Goal: Navigation & Orientation: Understand site structure

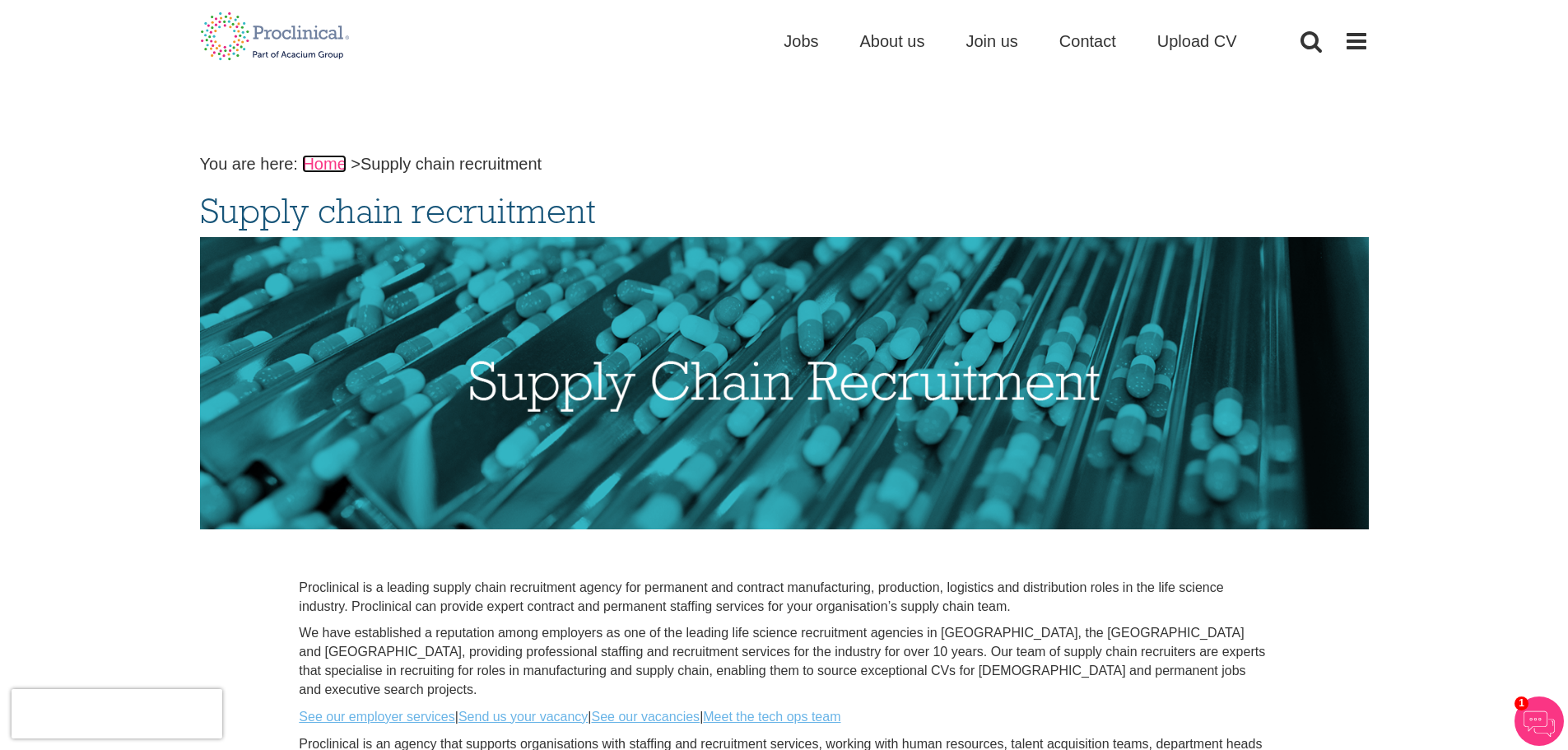
click at [325, 159] on link "Home" at bounding box center [324, 164] width 44 height 18
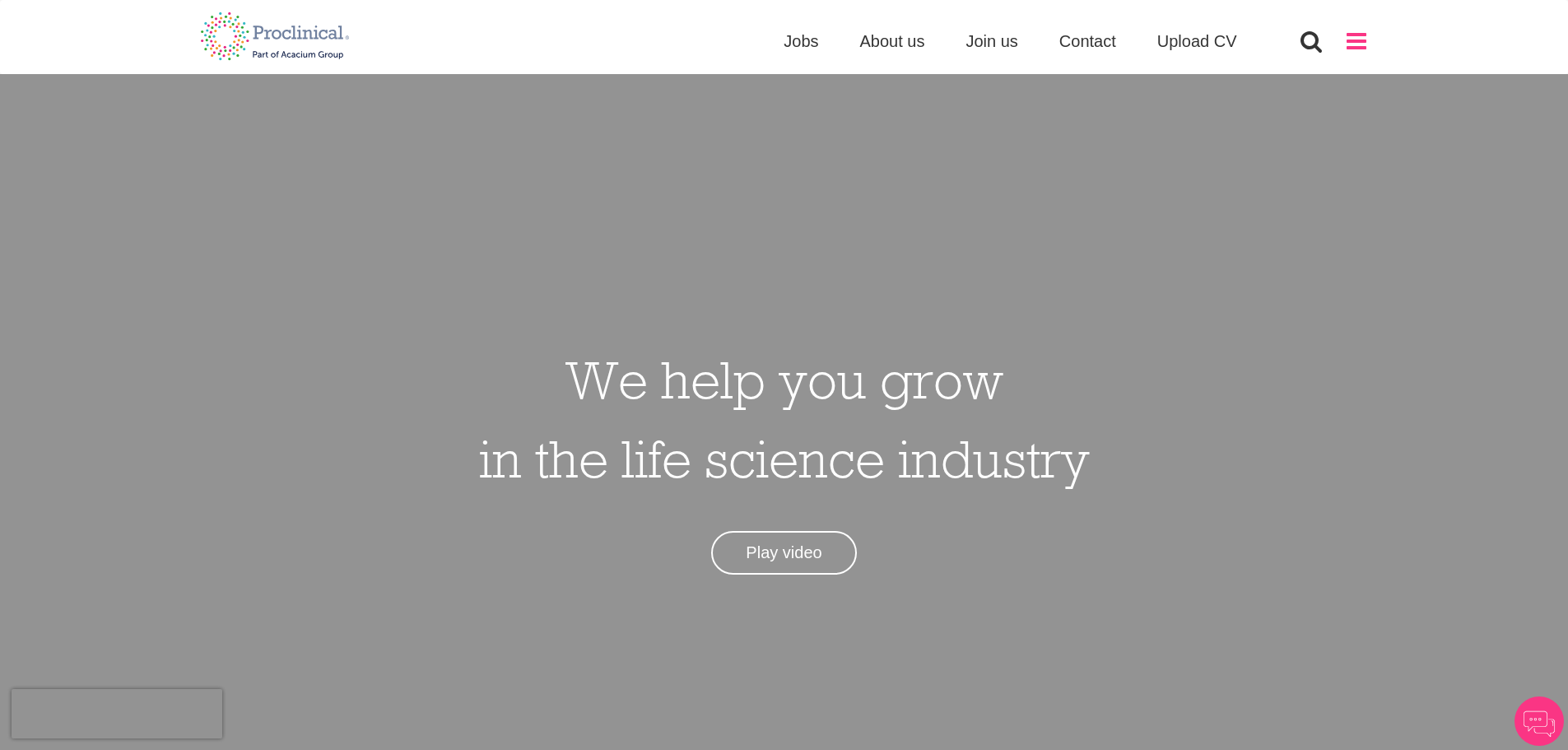
click at [1360, 41] on span at bounding box center [1357, 41] width 25 height 25
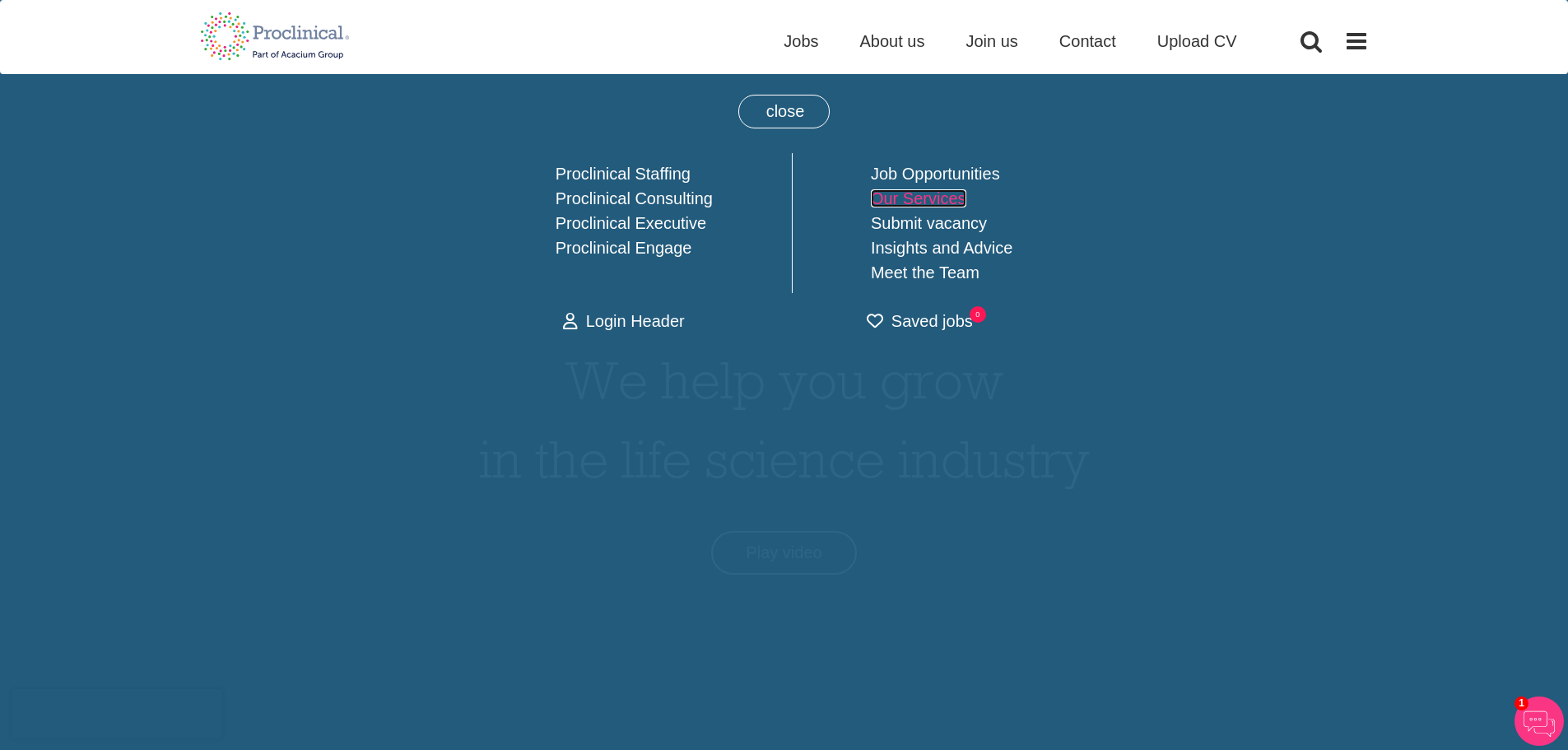
click at [916, 195] on link "Our Services" at bounding box center [918, 199] width 95 height 18
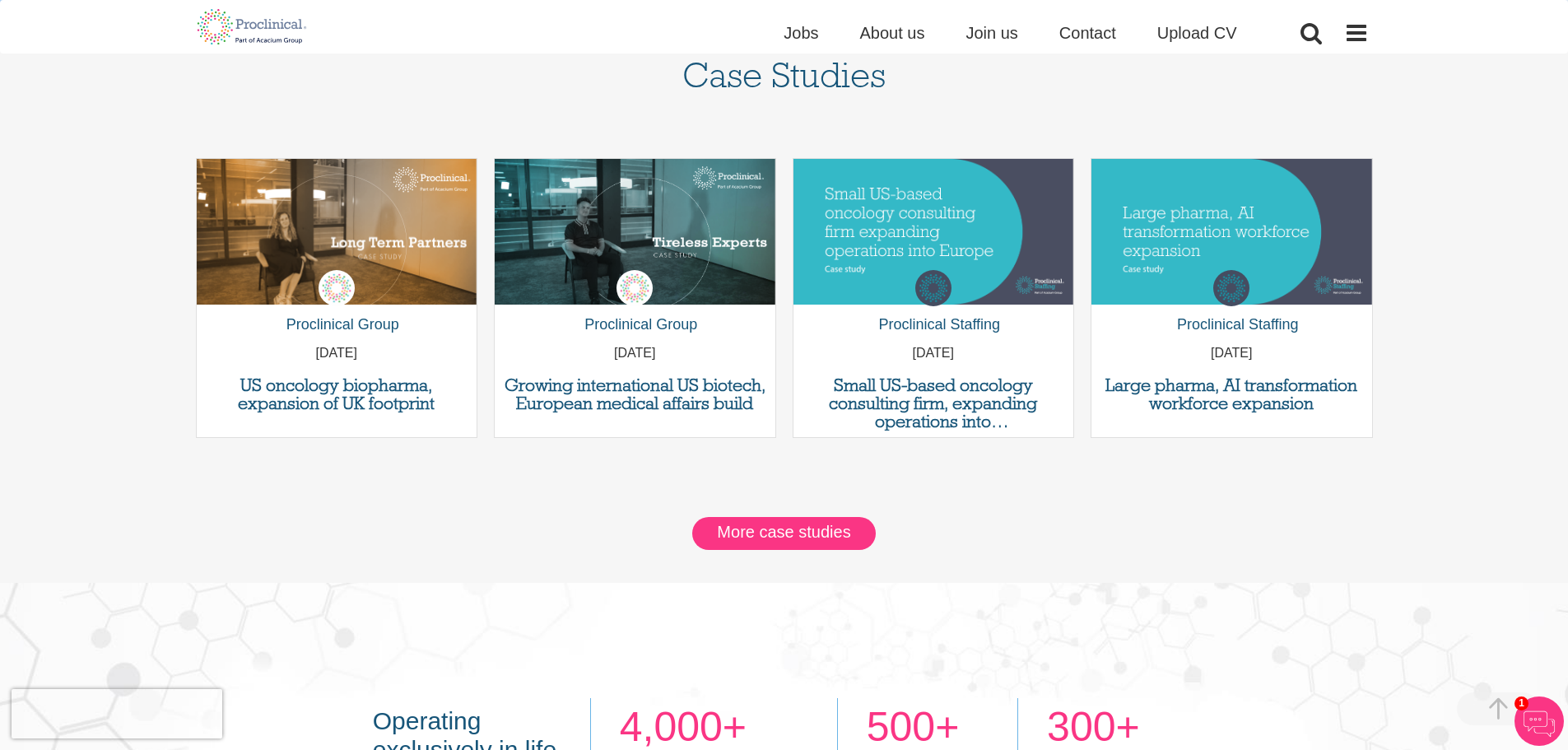
scroll to position [2099, 0]
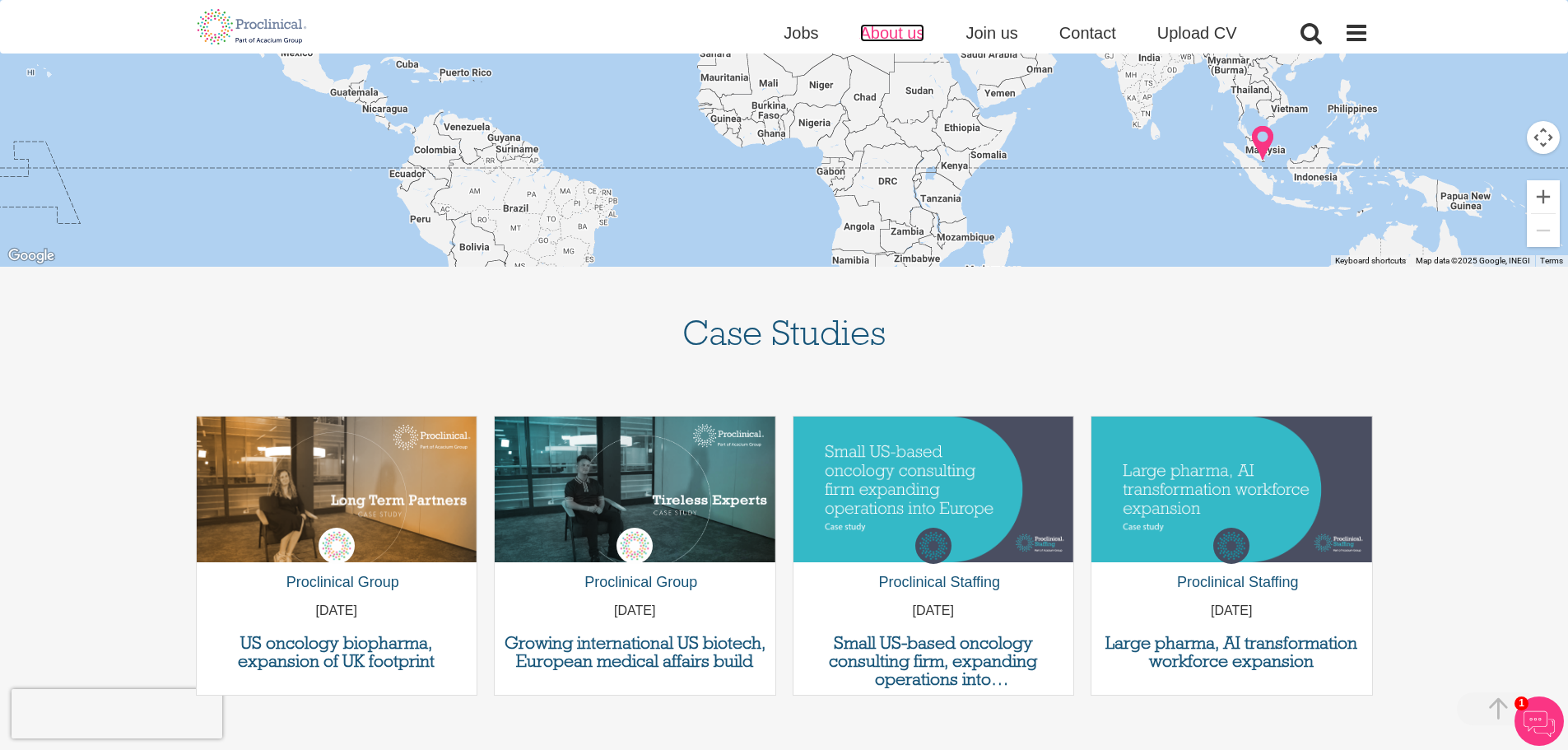
click at [887, 39] on span "About us" at bounding box center [892, 33] width 65 height 18
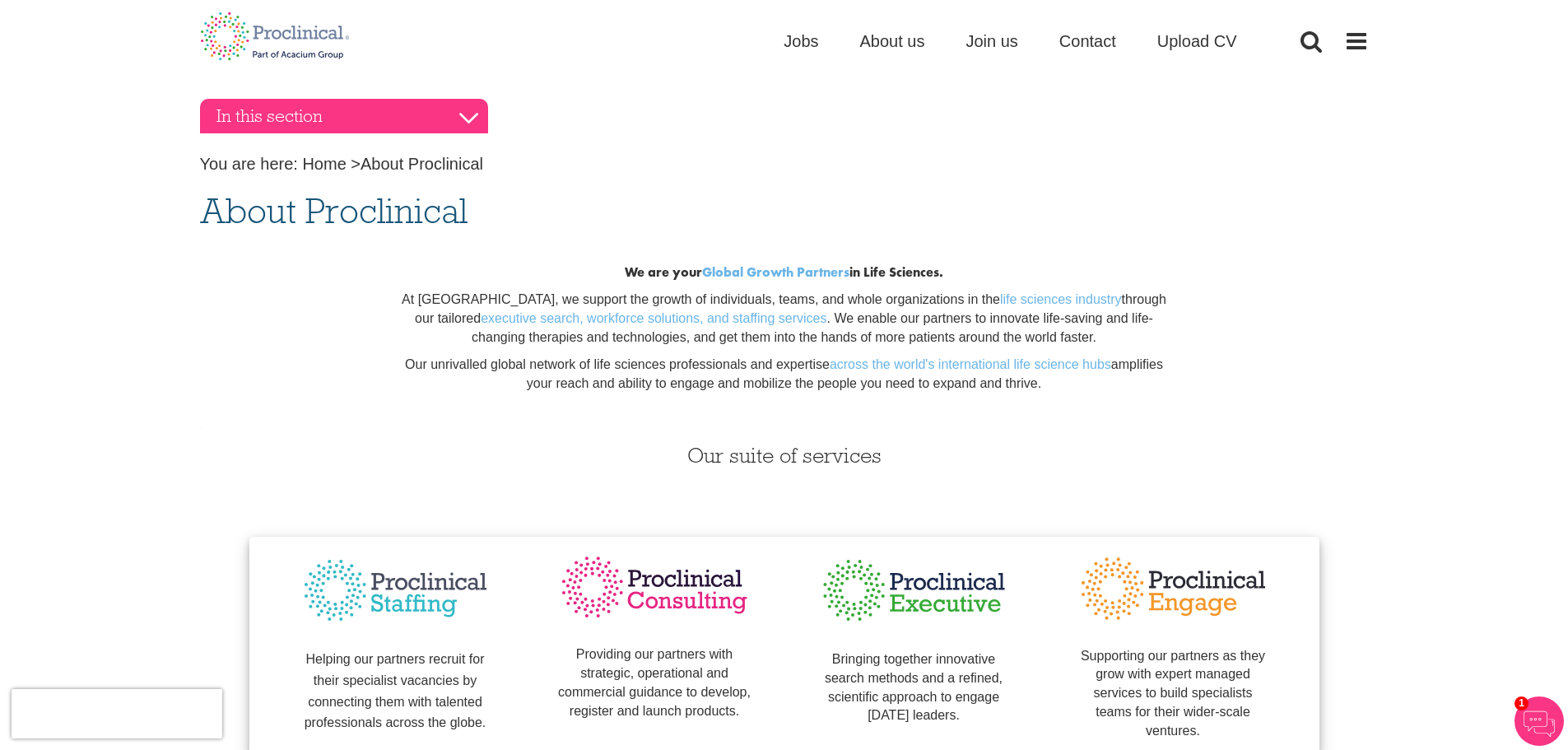
click at [478, 119] on h3 "In this section" at bounding box center [344, 116] width 288 height 35
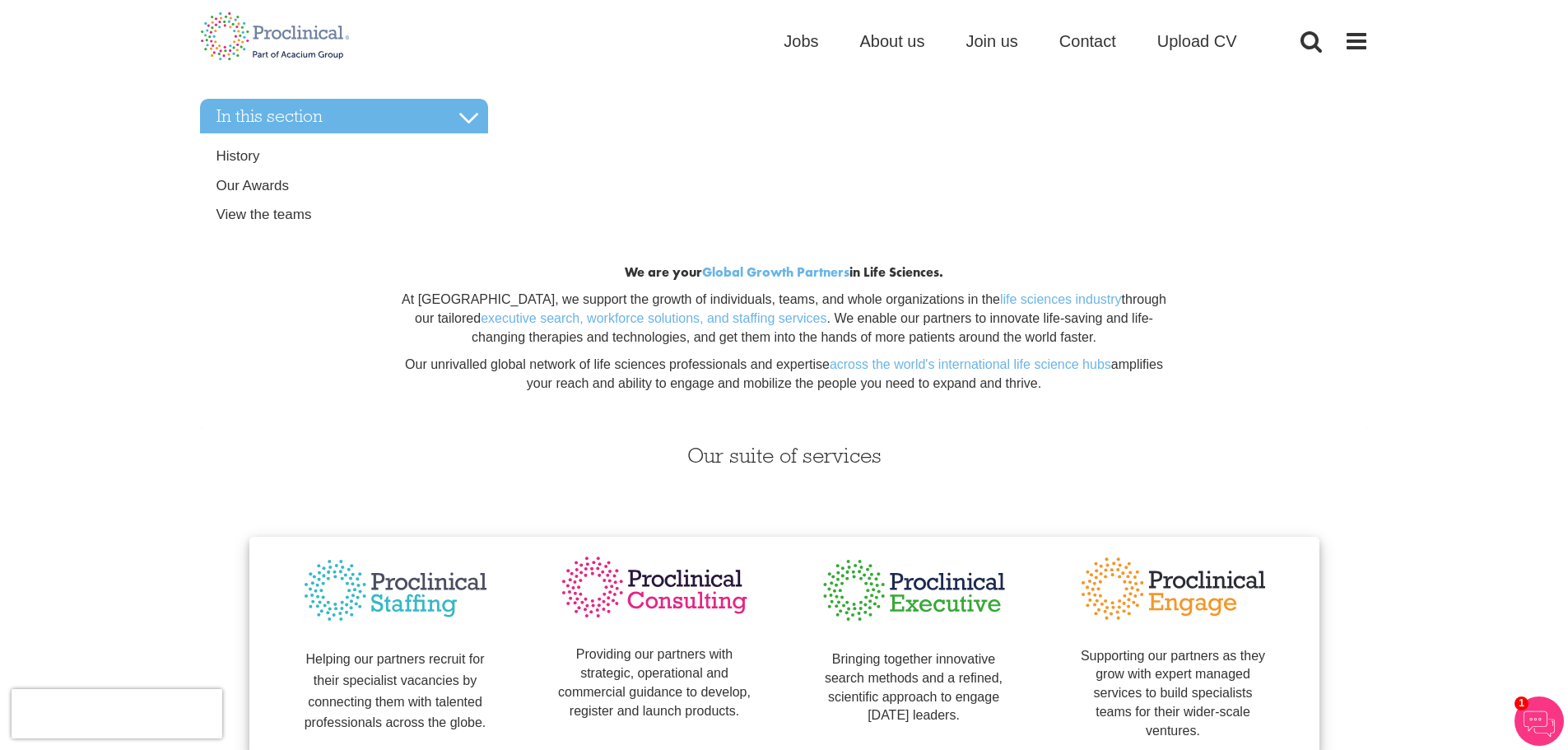
click at [974, 54] on div "Home Jobs About us Join us Contact Upload CV" at bounding box center [1031, 46] width 494 height 33
click at [979, 41] on span "Join us" at bounding box center [991, 41] width 52 height 18
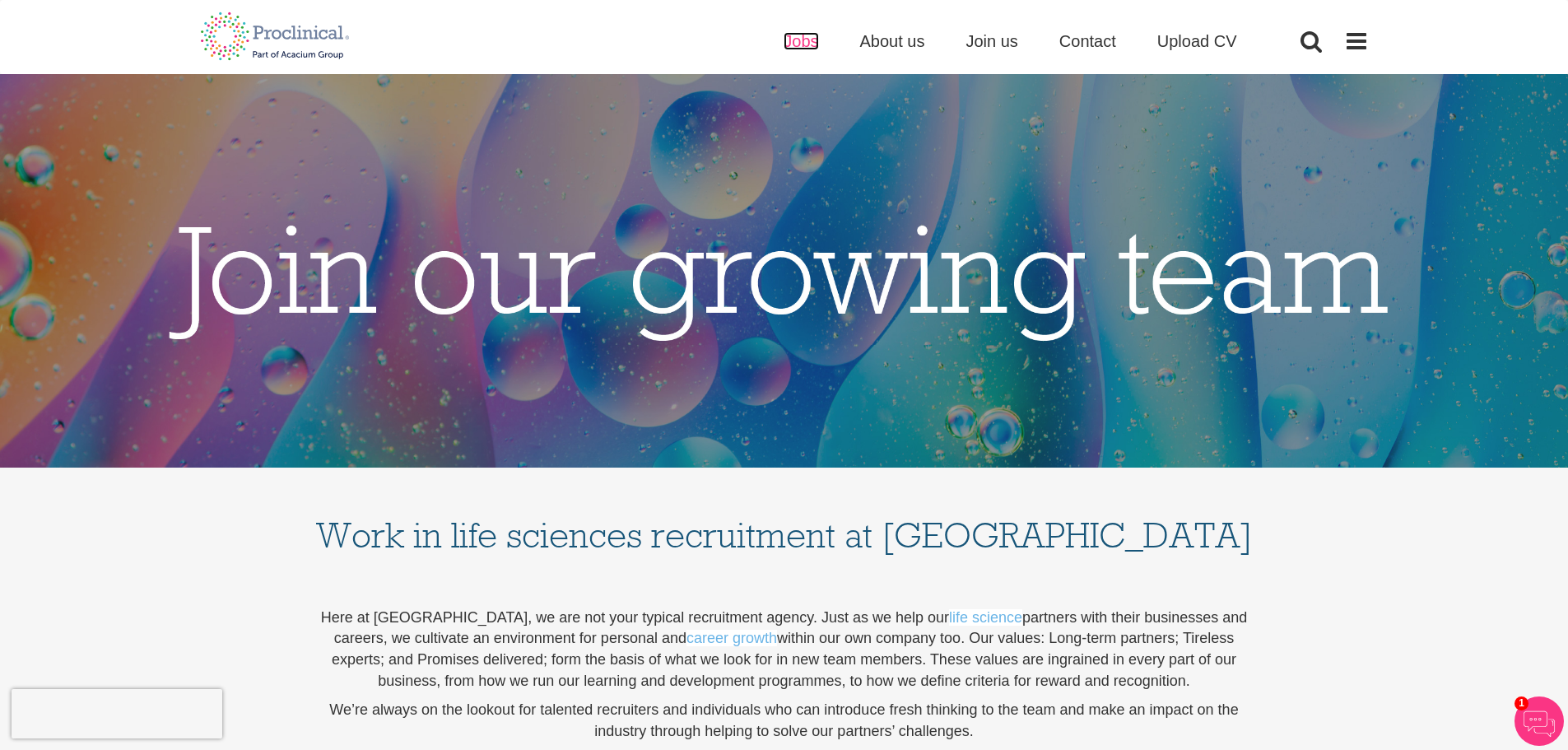
click at [789, 45] on span "Jobs" at bounding box center [801, 41] width 35 height 18
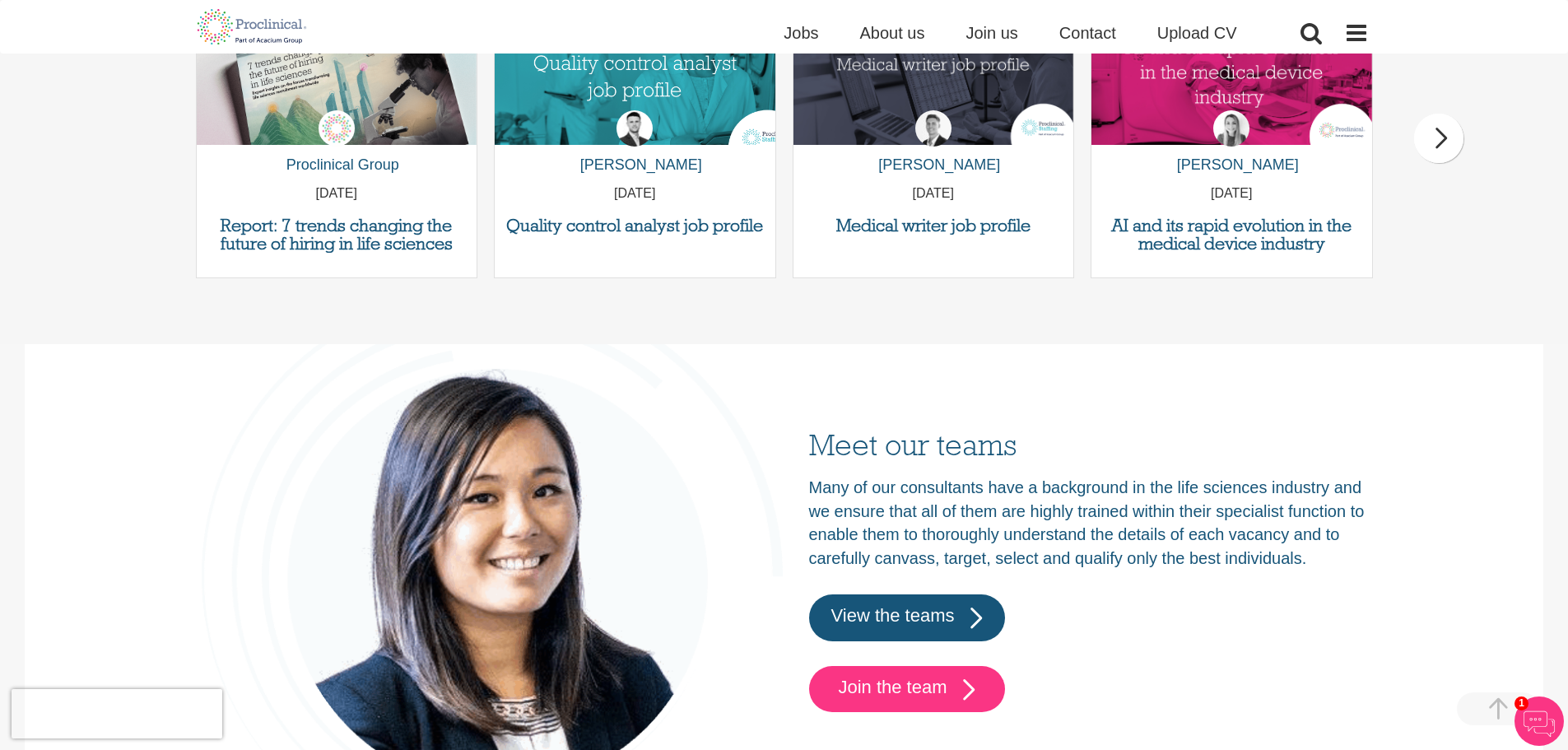
scroll to position [2577, 0]
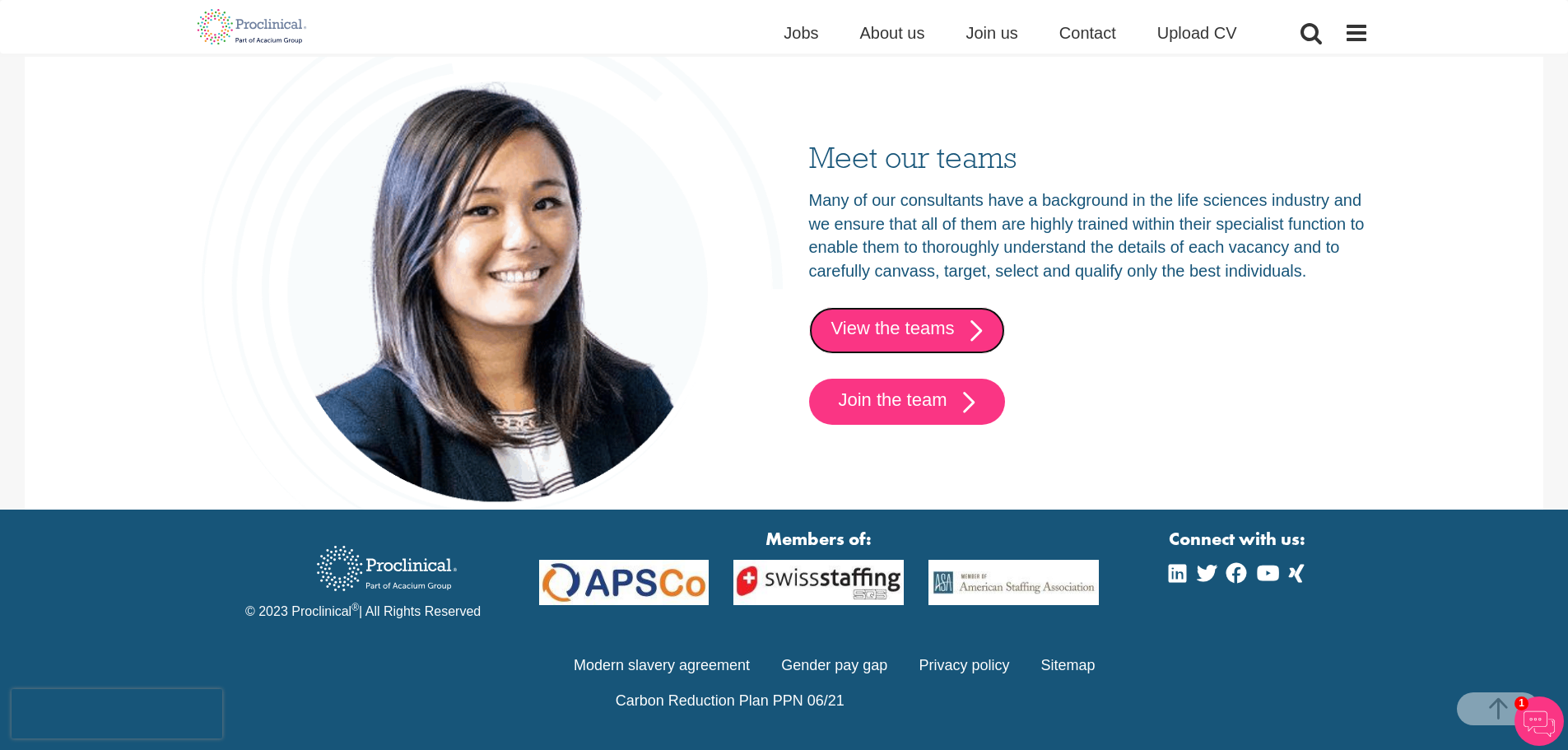
click at [895, 349] on link "View the teams" at bounding box center [907, 330] width 196 height 46
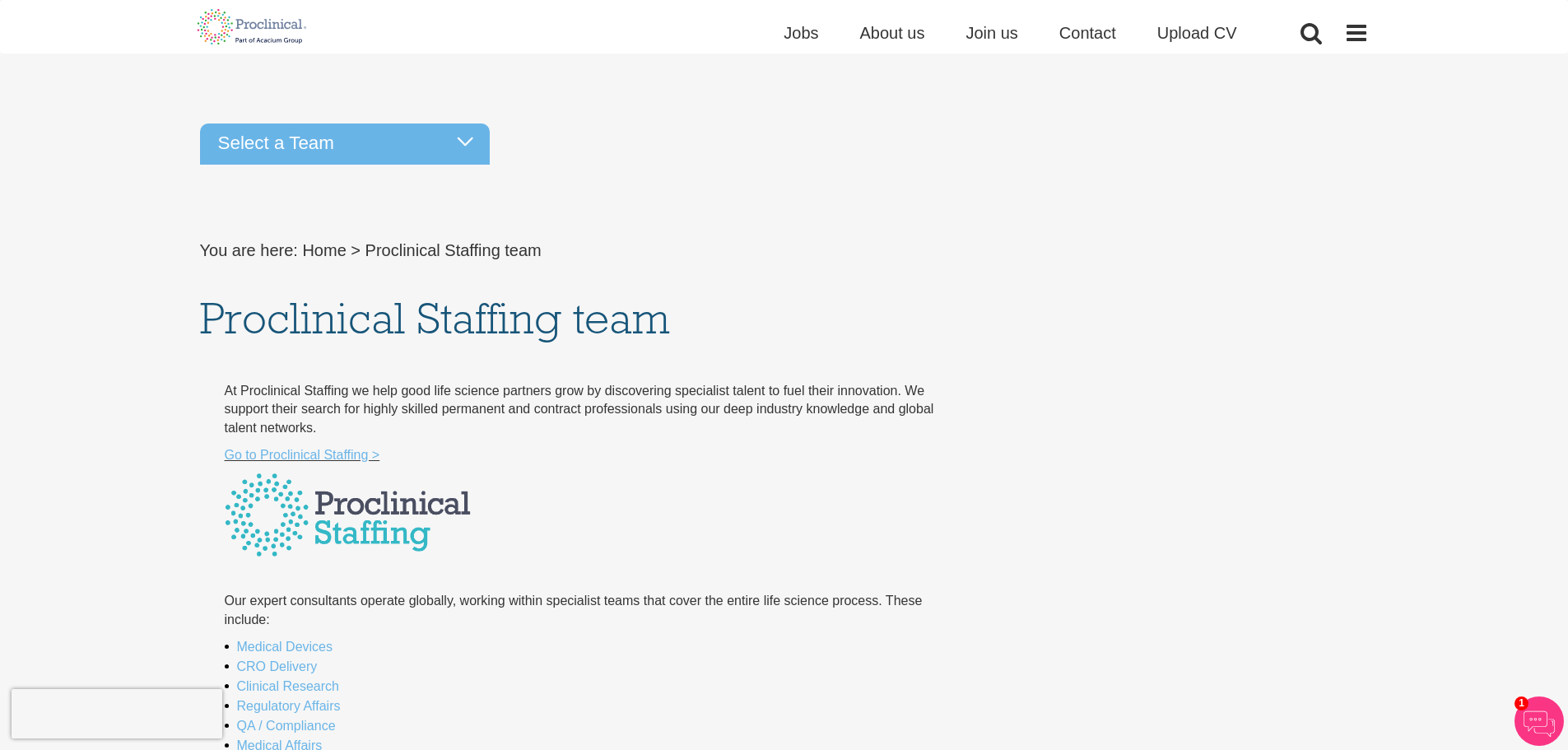
scroll to position [329, 0]
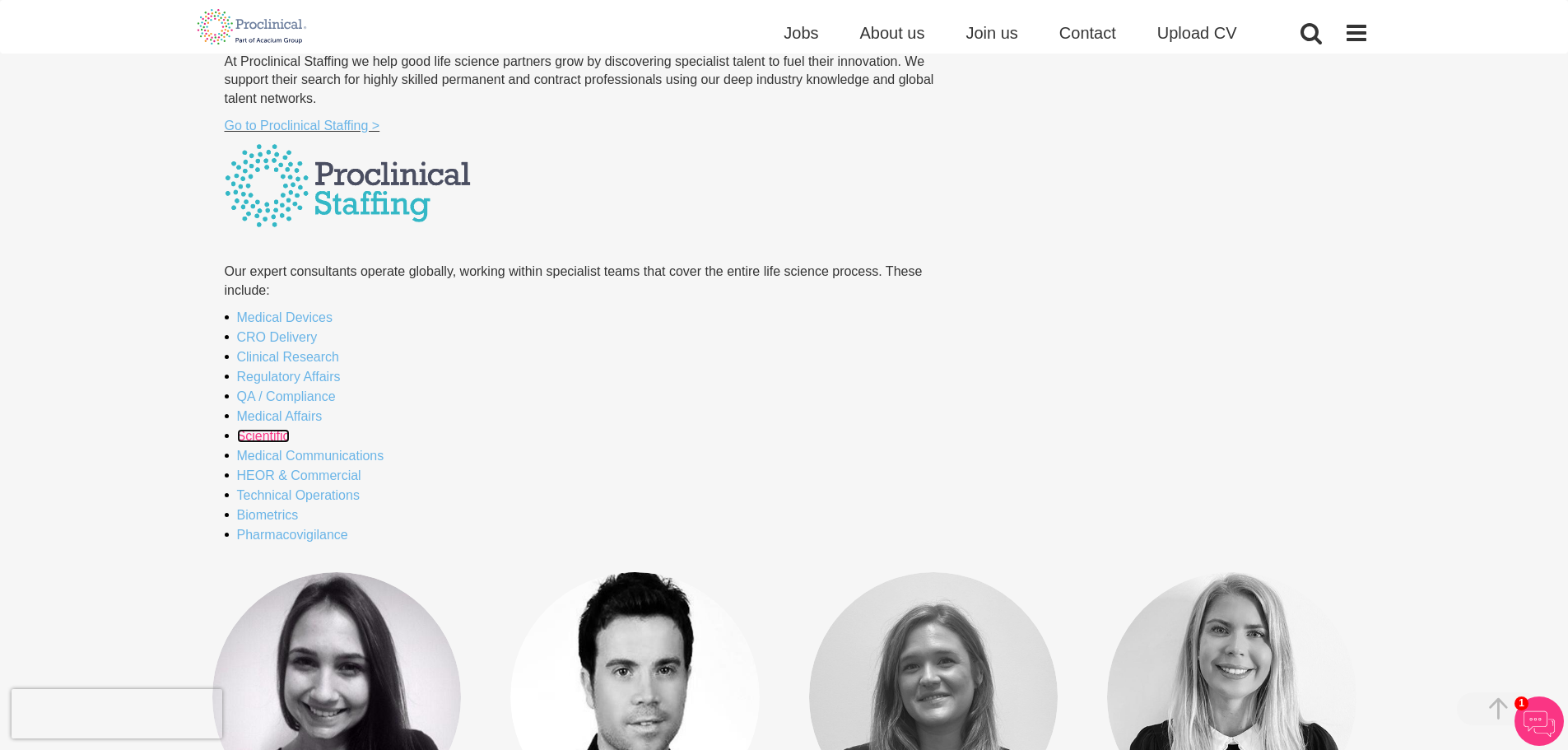
click at [274, 435] on link "Scientific" at bounding box center [263, 435] width 53 height 14
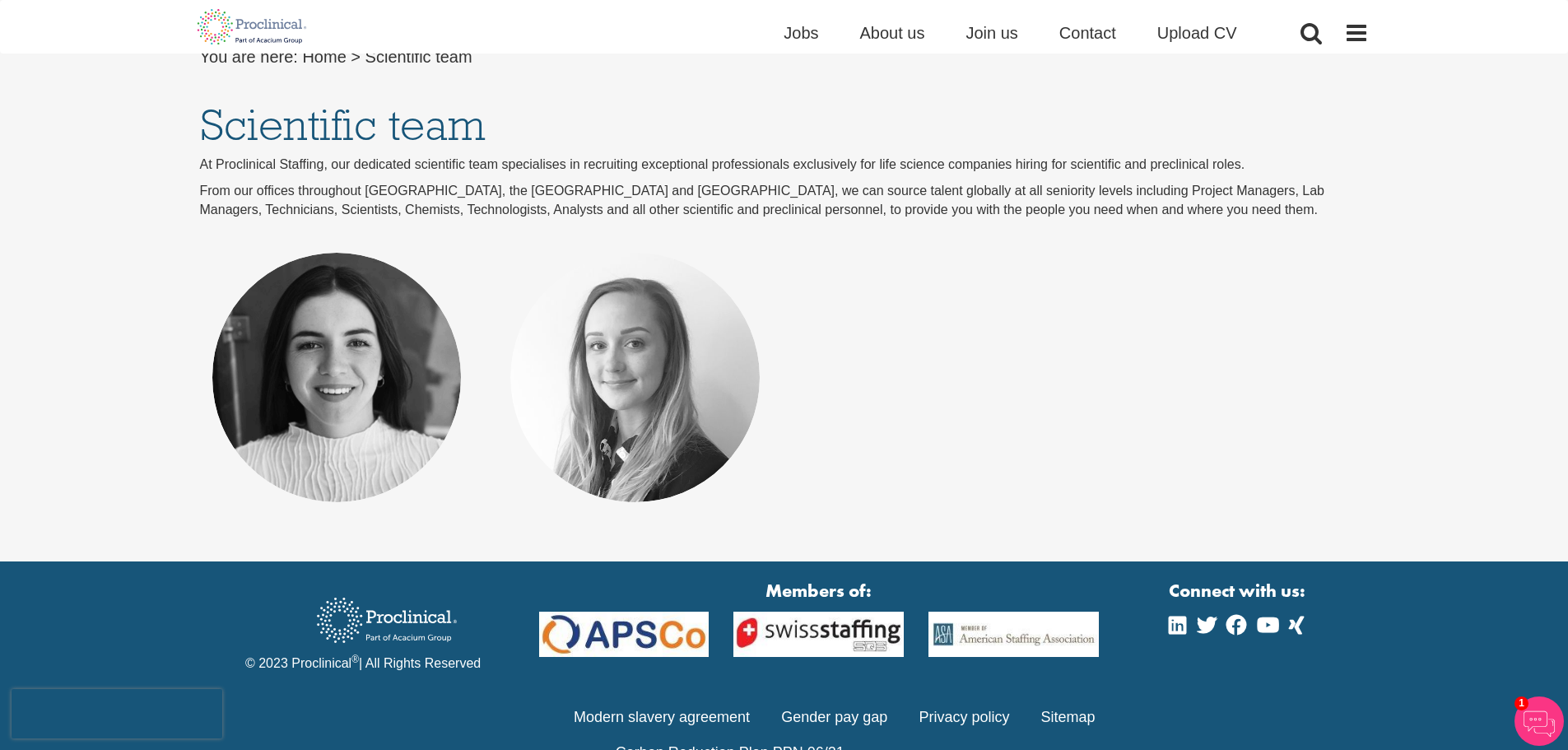
scroll to position [245, 0]
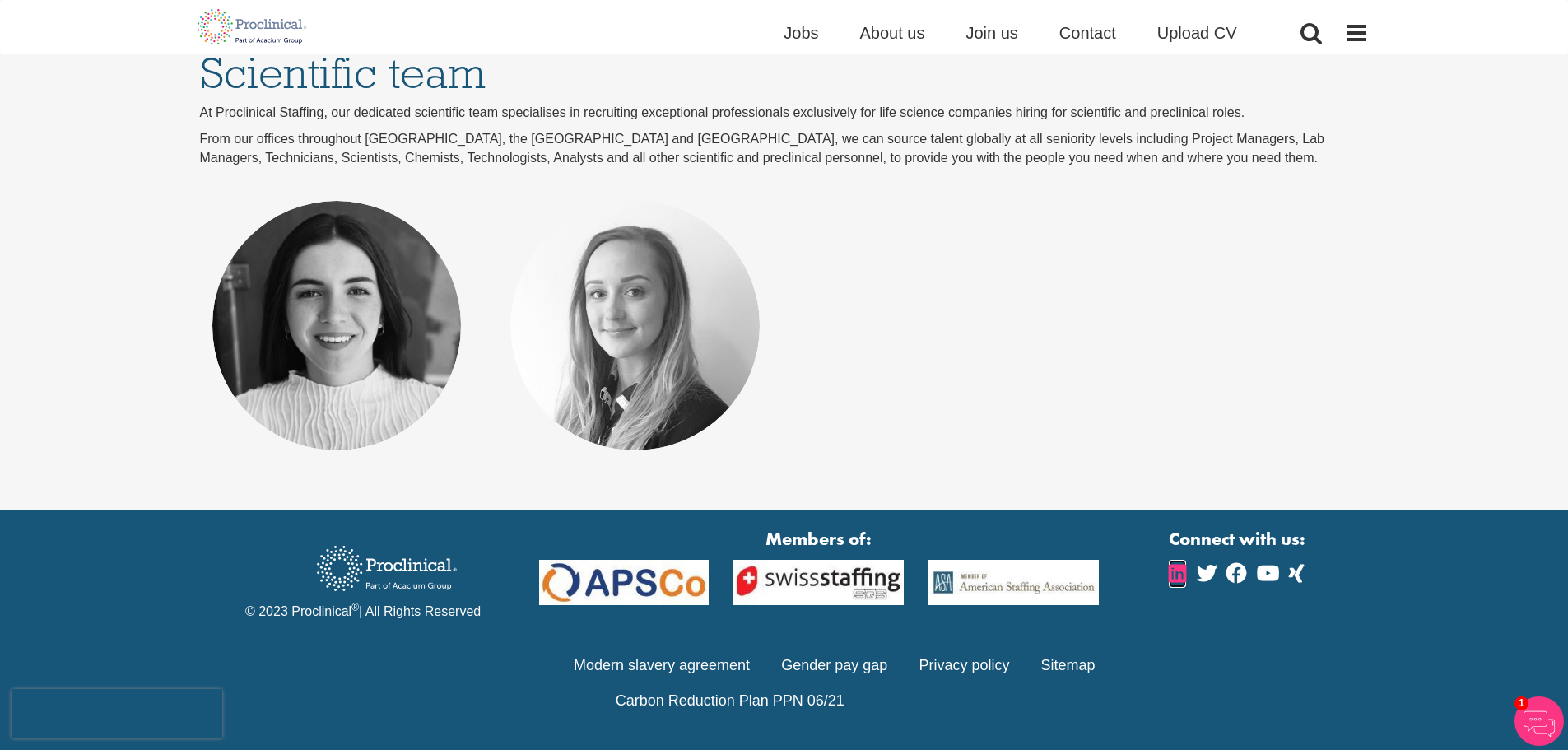
click at [1186, 580] on icon at bounding box center [1177, 573] width 17 height 20
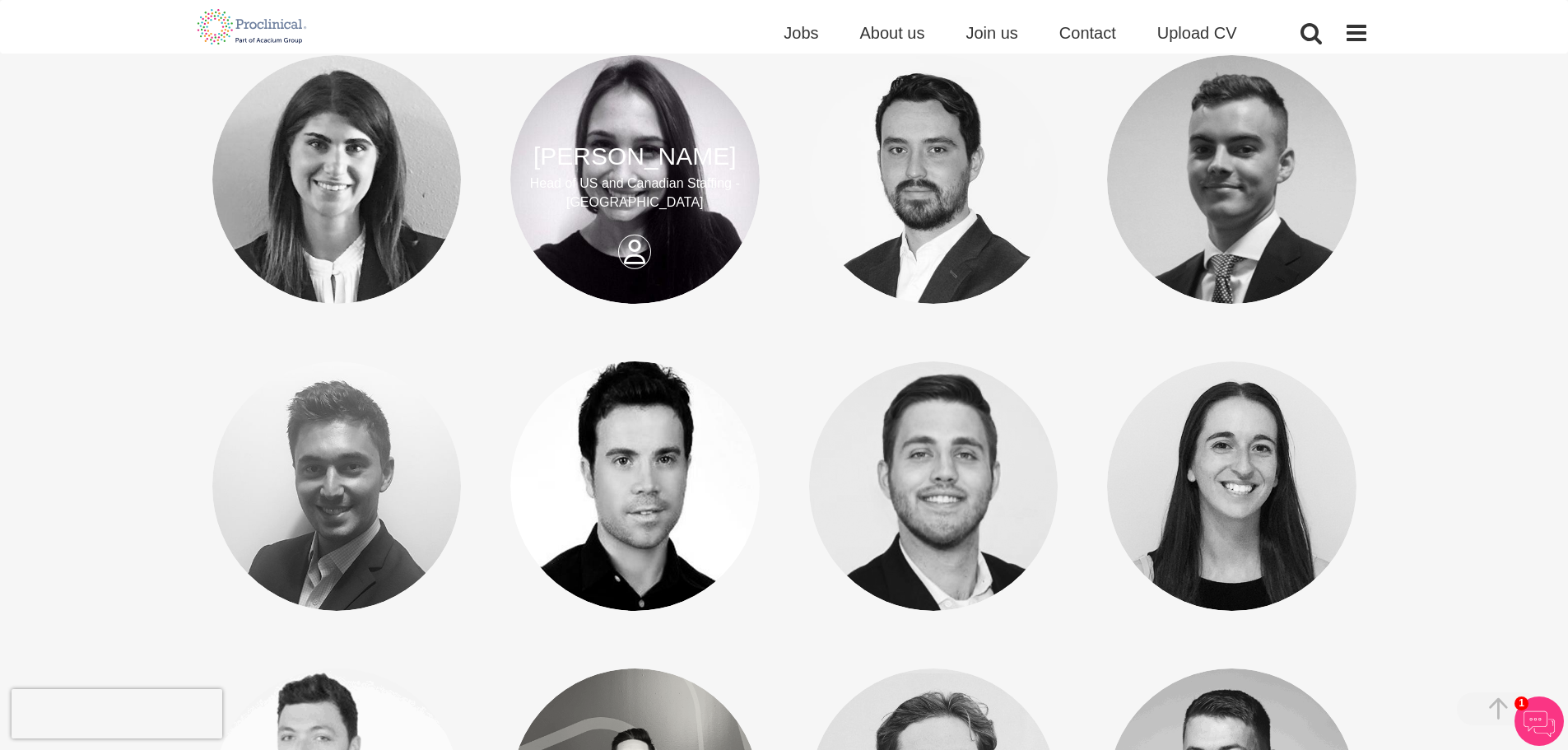
scroll to position [247, 0]
